Goal: Task Accomplishment & Management: Manage account settings

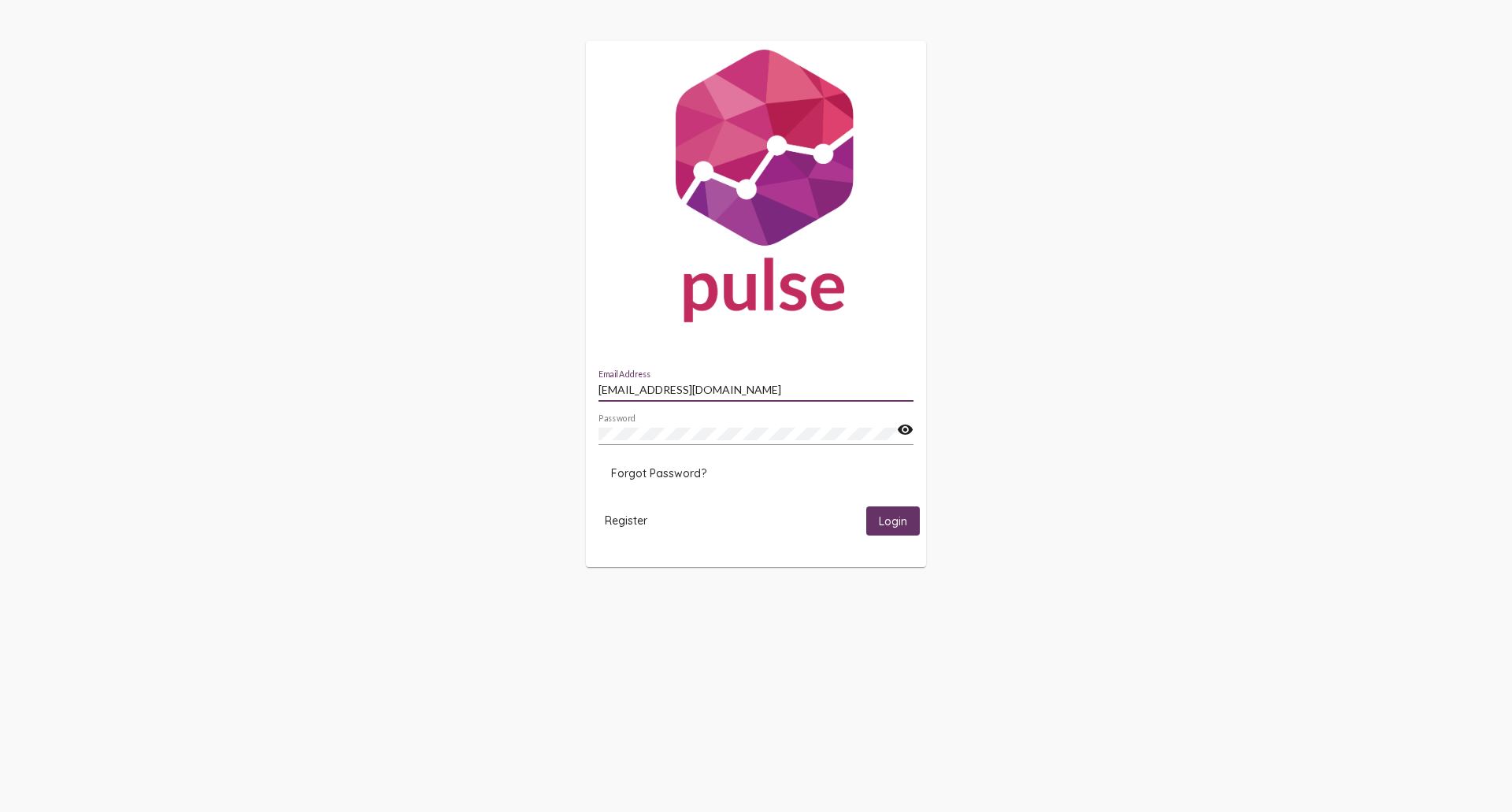
click at [899, 514] on span "Login" at bounding box center [892, 521] width 28 height 14
